Goal: Task Accomplishment & Management: Use online tool/utility

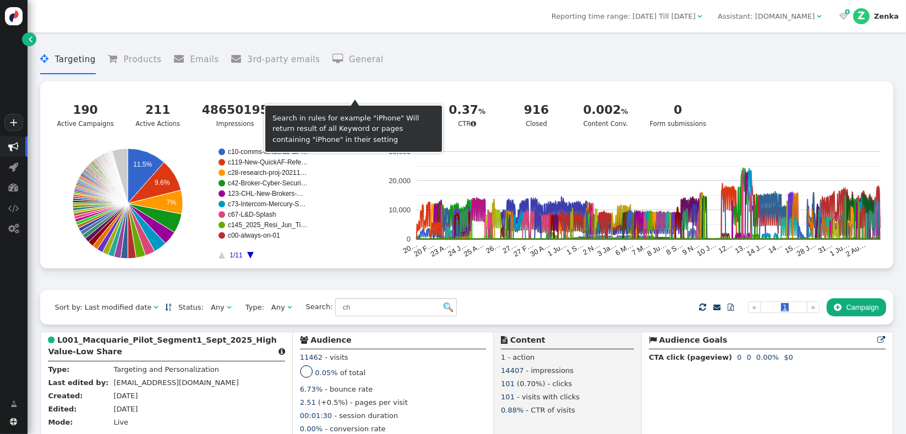
scroll to position [222, 0]
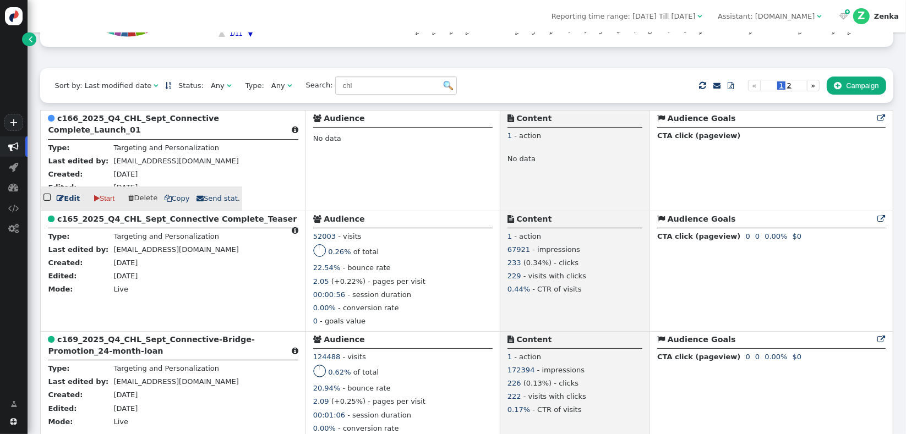
type input "chl"
click at [69, 133] on b "c166_2025_Q4_CHL_Sept_Connective Complete_Launch_01" at bounding box center [133, 124] width 171 height 20
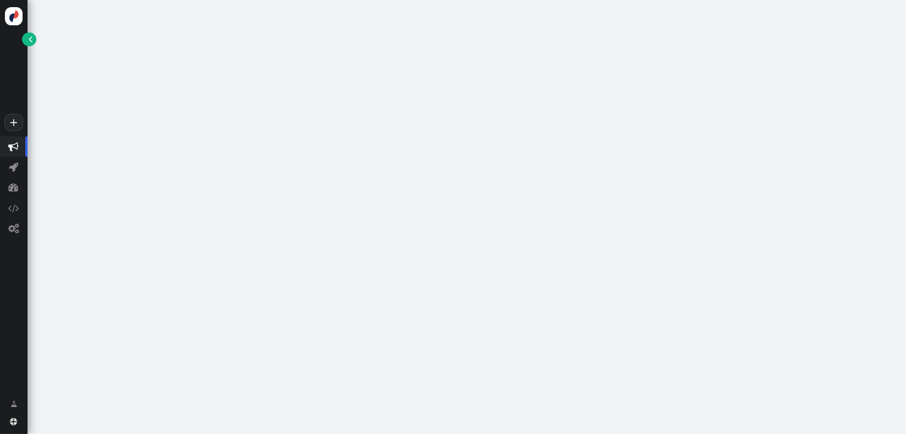
scroll to position [276, 0]
click link " Resolve audience overlaps and conflicts "
click link "Manage groups"
click link "Create new group"
click input "text"
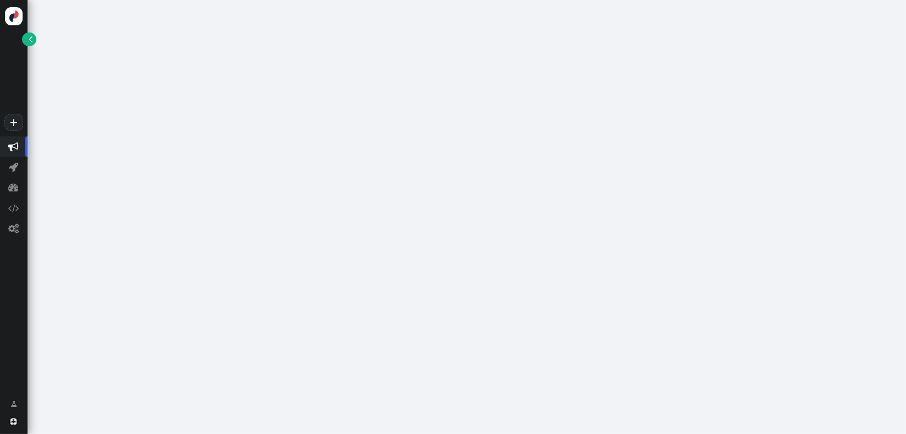
click link "×"
click div "Add to group | Create new group | Manage groups"
click link "Manage groups"
click link "Create new group"
click input "text"
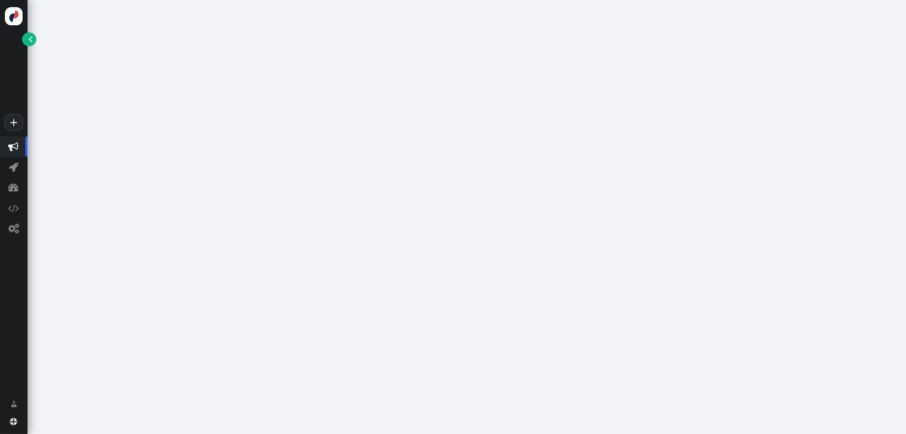
type input "M"
type input "C"
click div "Higher priority (lower number)"
type input "Marketing - MER - Scheduled"
click div "Last occured"
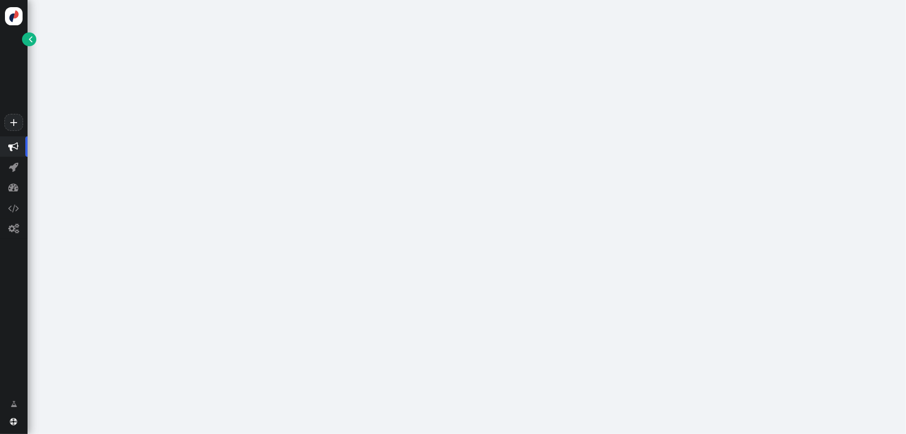
click div "First occured"
click link "Add audience to group"
click td "c159_Events_2025_CEA_Finalist Announced"
click input "1"
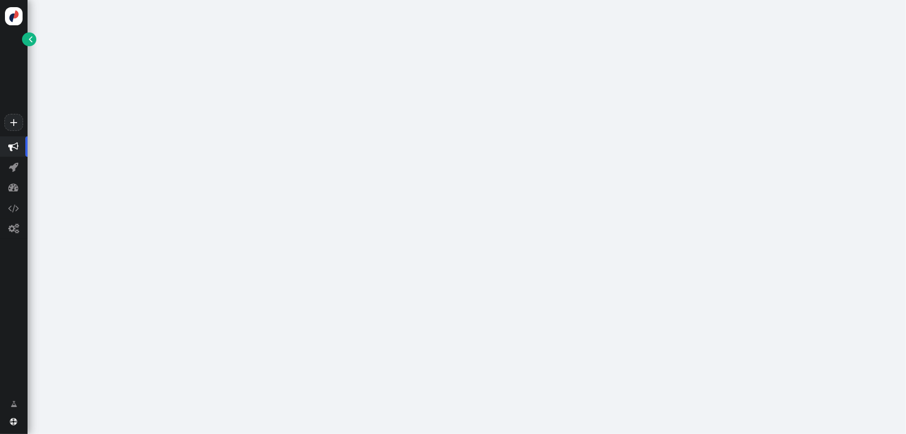
click input "1"
type input "2"
click input "2"
click button "OK"
click input "1"
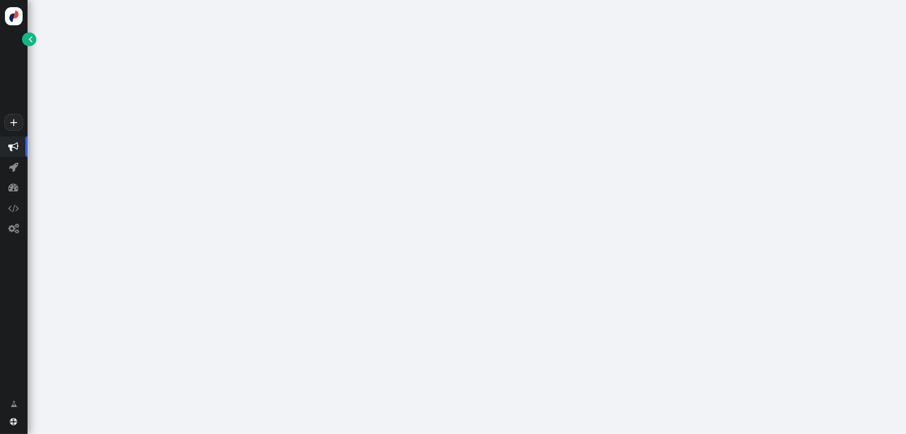
type input "2"
click input "2"
click button " ADD TARGETING RULE"
click link ""
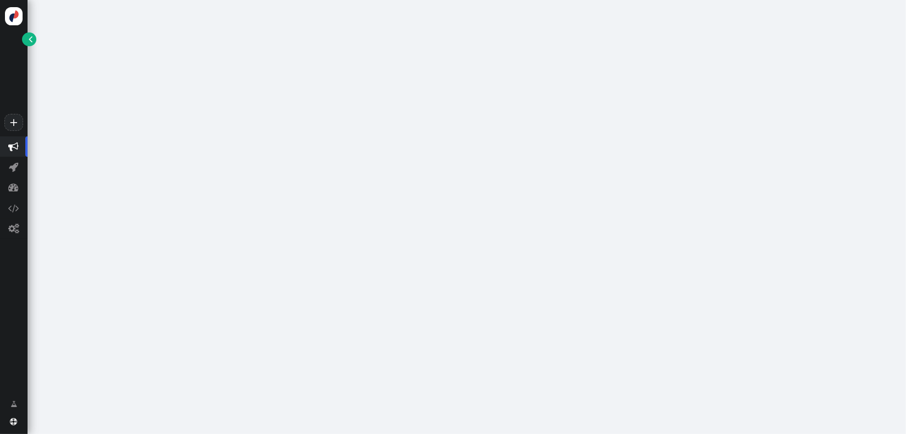
drag, startPoint x: 575, startPoint y: 319, endPoint x: 561, endPoint y: 321, distance: 14.4
click div " Limit Audience "
drag, startPoint x: 578, startPoint y: 318, endPoint x: 586, endPoint y: 320, distance: 8.0
click div
click span ""
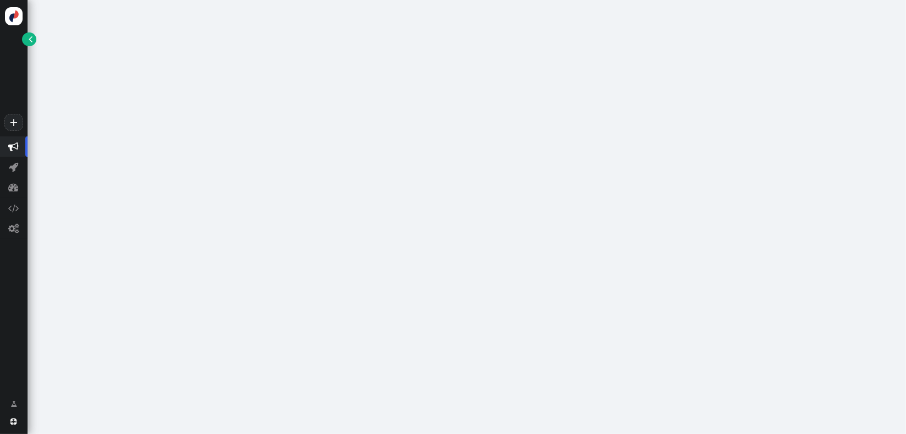
click div "AND OR XOR AND     Limit Audience  Limit Page Views  50% "
click span "Content"
click div
click span "Set Display Rules & Placement"
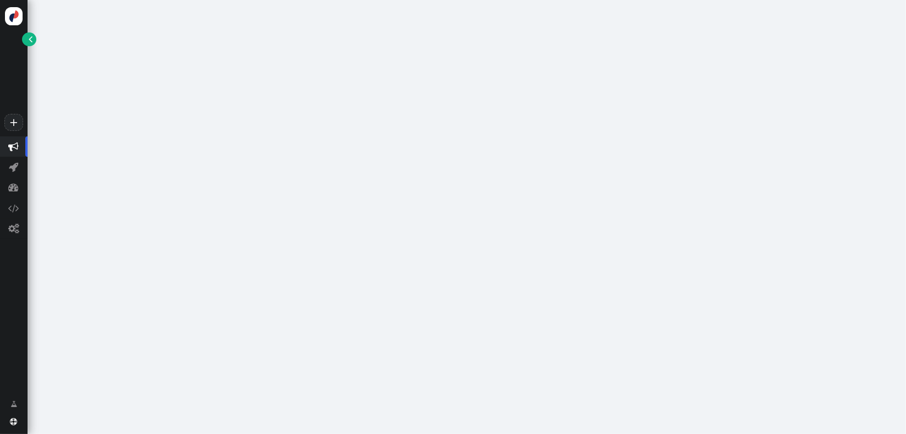
scroll to position [574, 0]
click img
click span "01"
click div "  Google Analytics reporting   Send action execution events to Google Analy…"
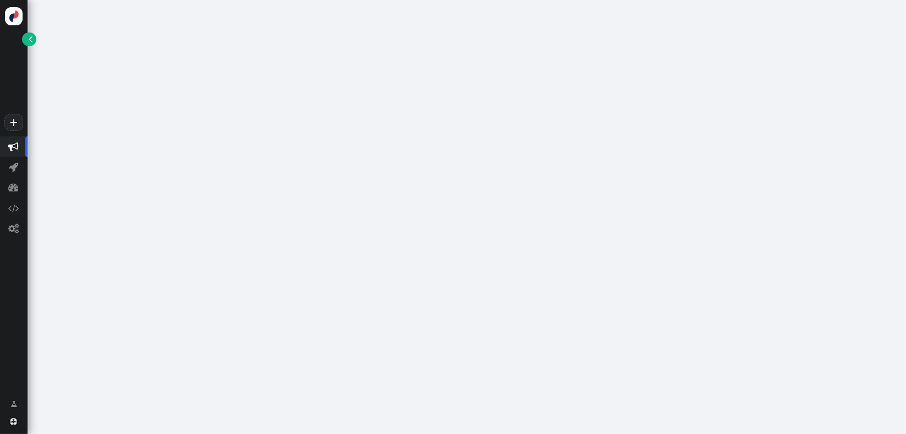
click span ""
click div "Select area on the site where to show the widget."
click button " DONE EDITING"
click button "Save the draft"
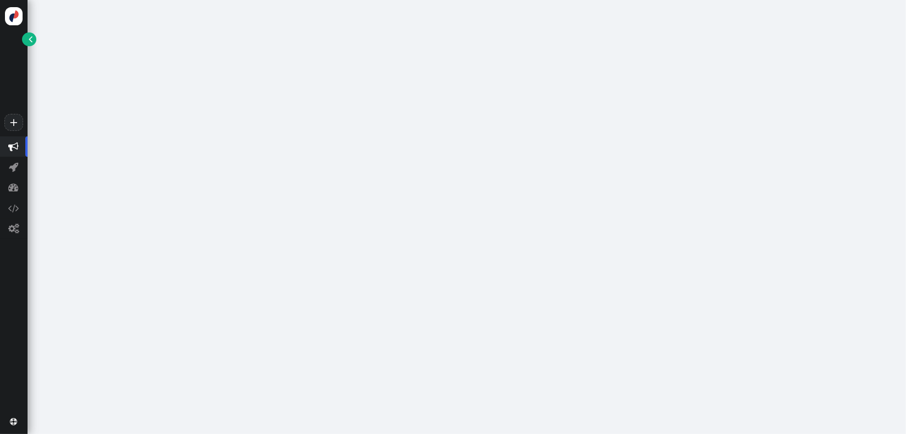
scroll to position [254, 0]
click div
click div "Visitor's local time"
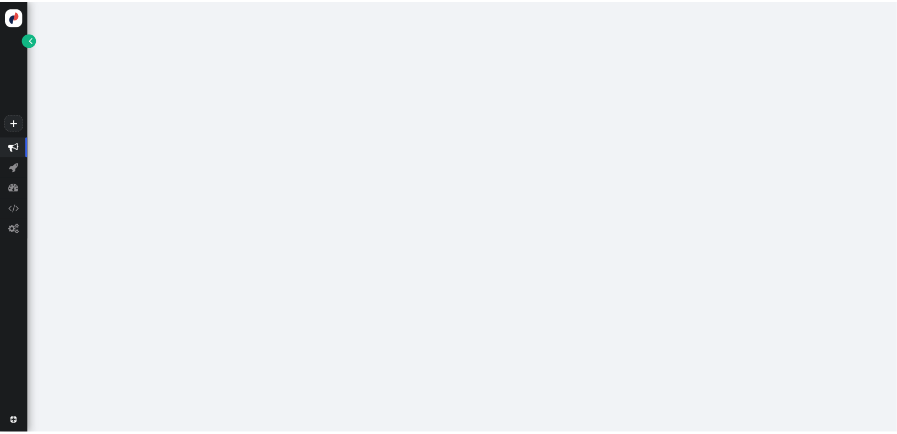
scroll to position [673, 0]
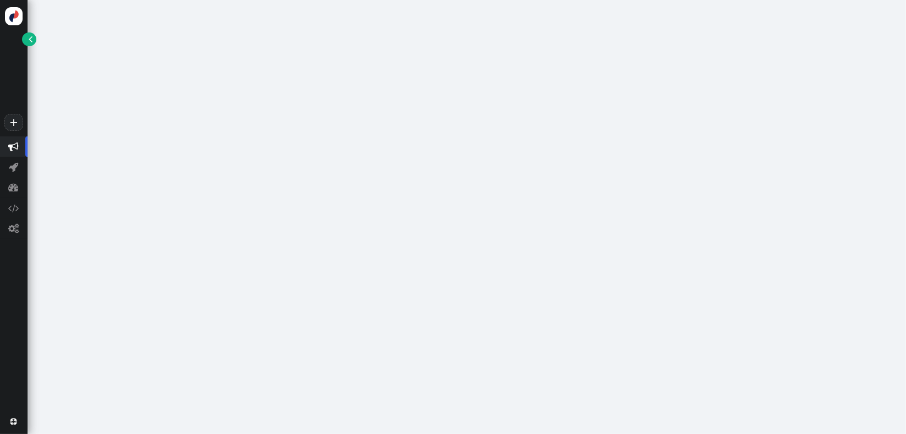
click link " Dates"
click span ""
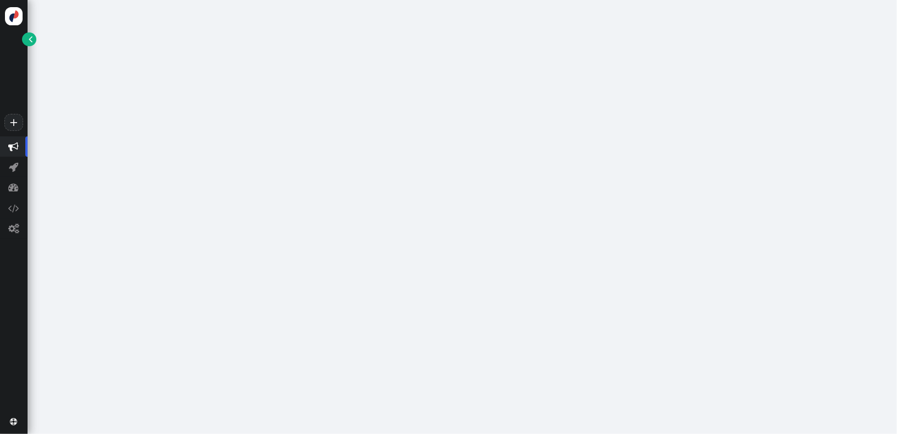
scroll to position [28, 0]
click span ""
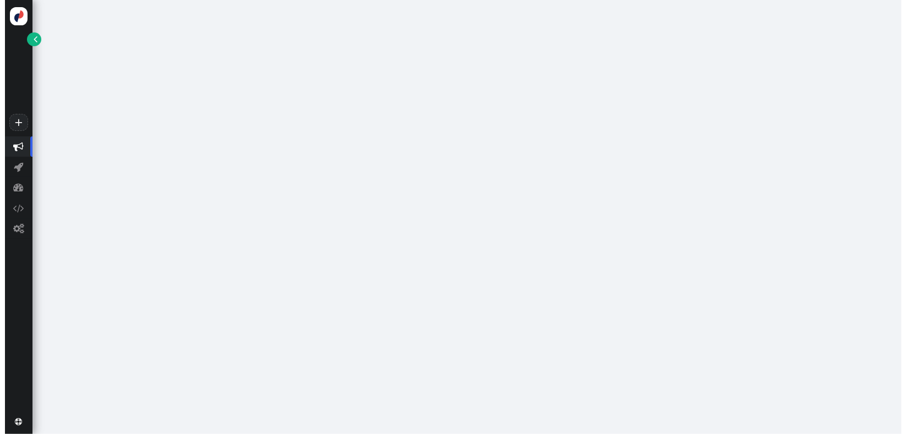
scroll to position [0, 0]
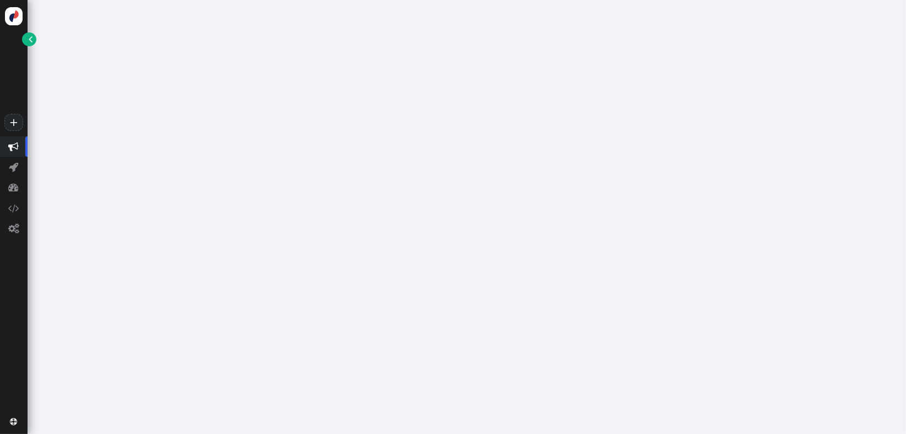
click span ""
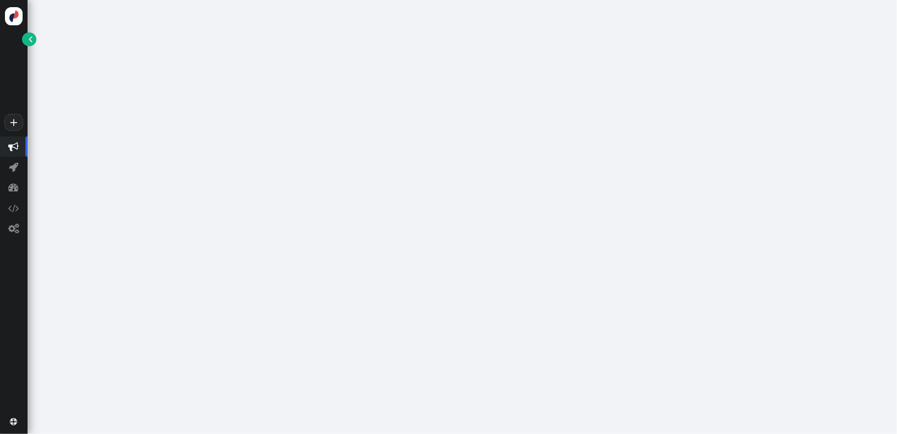
click div "[DATE]"
click td "2"
click td " Pages Visited + Add  Include Current Page is Any of - Visitor is now on one …"
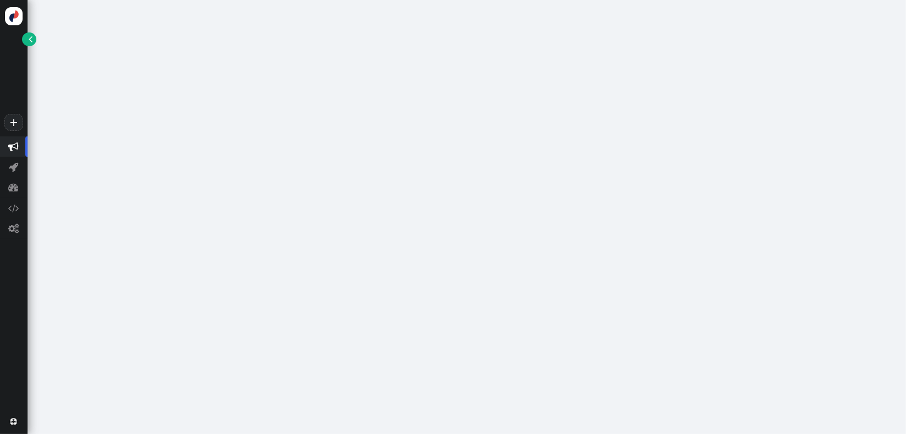
click button "Save and Publish to live"
click span "Content"
click span " Preview"
click button "Go"
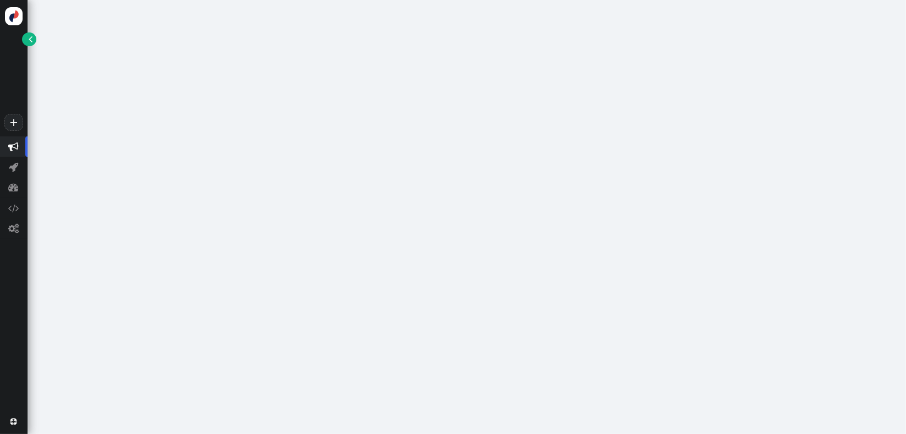
click div "drag this  Edit  Detach  Preview c166_2025_Q4_CHL_Sept_Connective Complete_L…"
click at [14, 146] on span "" at bounding box center [14, 146] width 10 height 10
